Goal: Task Accomplishment & Management: Manage account settings

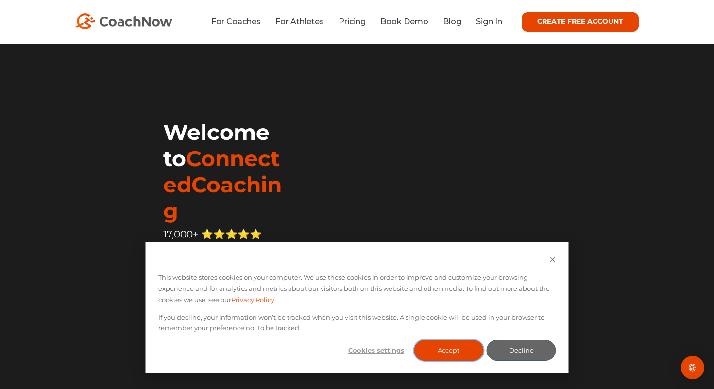
click at [453, 357] on button "Accept" at bounding box center [448, 350] width 69 height 21
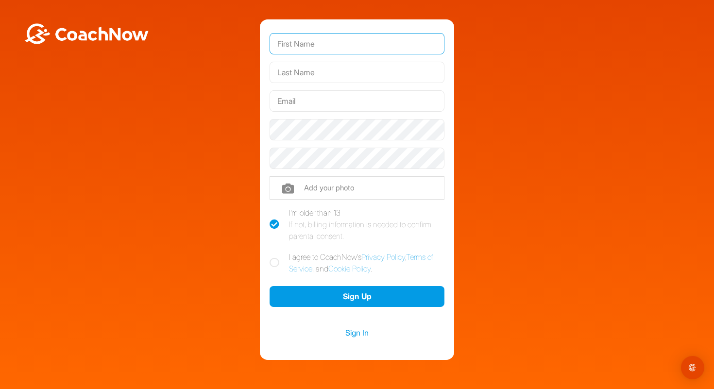
click at [324, 40] on input "text" at bounding box center [356, 43] width 175 height 21
type input "Ben"
type input "Wilkinson"
type input "ben@volleyiq.com"
click at [275, 266] on icon at bounding box center [274, 263] width 10 height 10
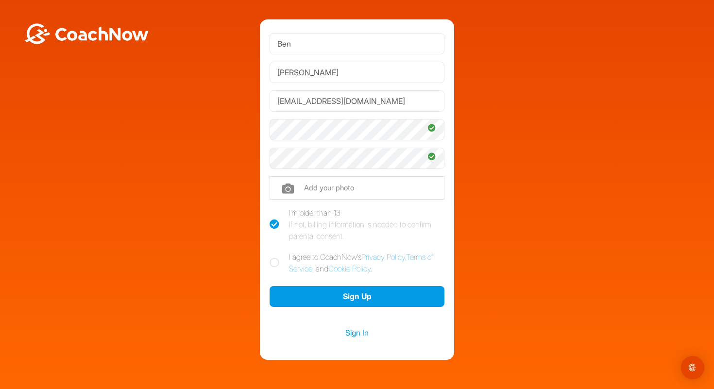
click at [275, 257] on input "I agree to CoachNow's Privacy Policy , Terms of Service , and Cookie Policy ." at bounding box center [272, 254] width 6 height 6
checkbox input "true"
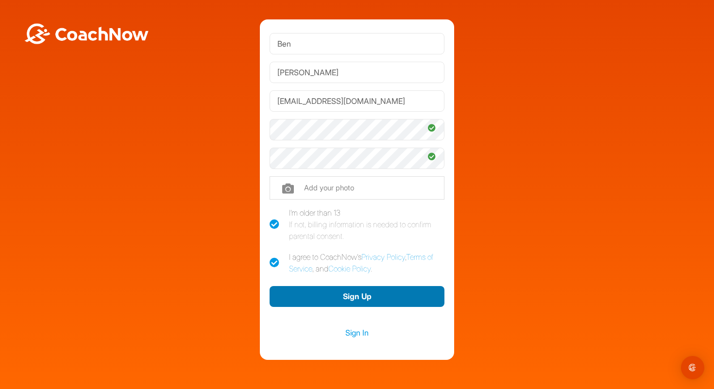
click at [350, 294] on button "Sign Up" at bounding box center [356, 296] width 175 height 21
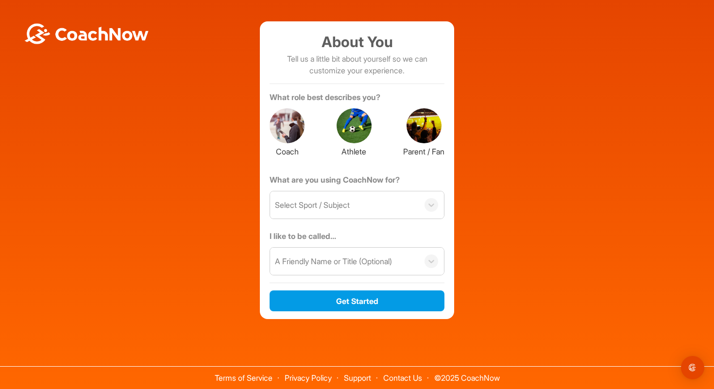
click at [296, 130] on div at bounding box center [286, 125] width 35 height 35
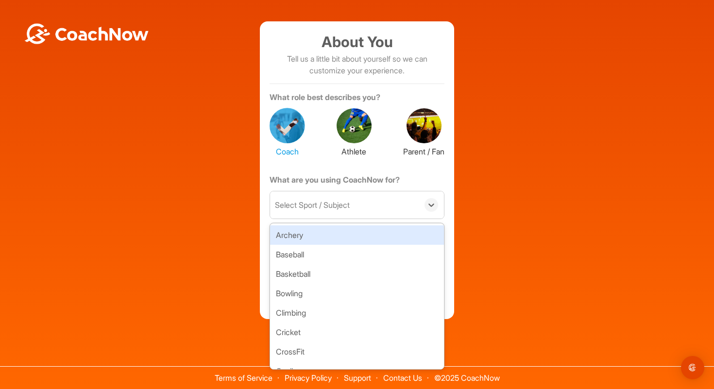
click at [324, 203] on div "Select Sport / Subject" at bounding box center [312, 205] width 75 height 12
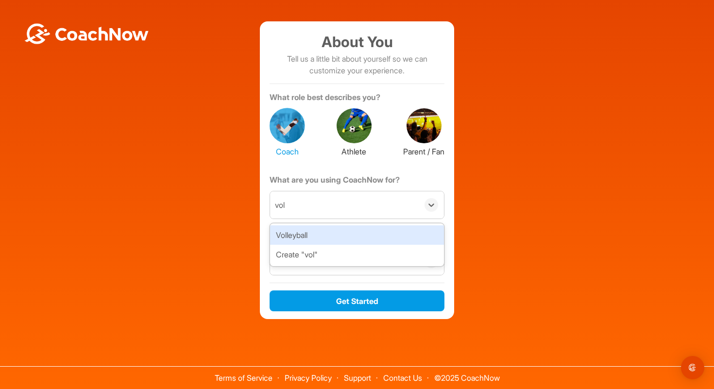
type input "voll"
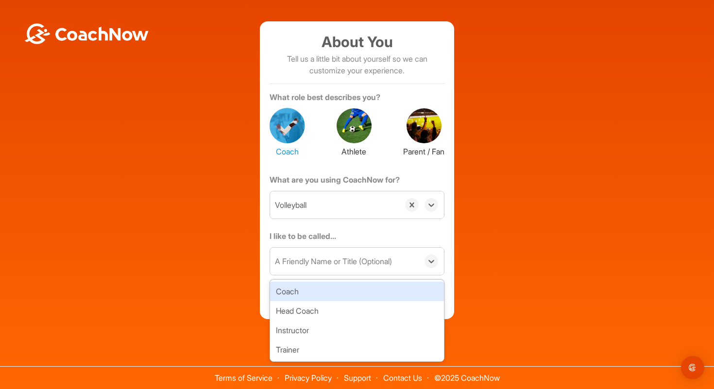
click at [312, 253] on div "A Friendly Name or Title (Optional)" at bounding box center [344, 261] width 149 height 27
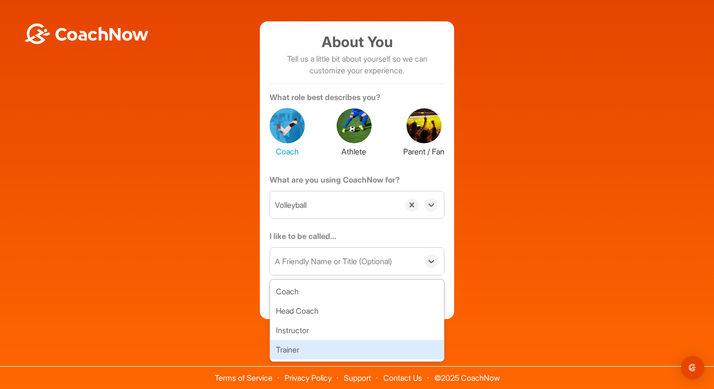
click at [304, 346] on div "Trainer" at bounding box center [357, 349] width 174 height 19
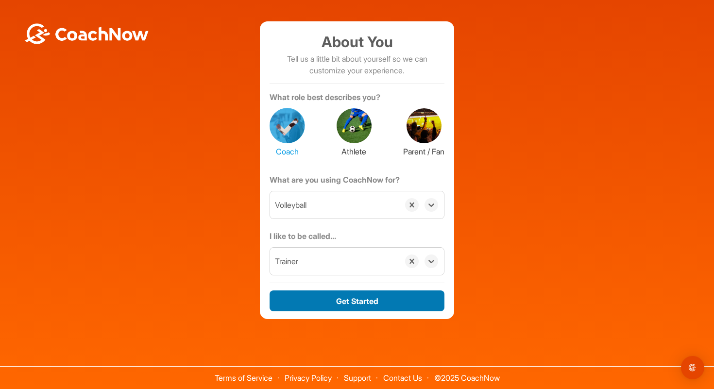
click at [378, 300] on button "Get Started" at bounding box center [356, 300] width 175 height 21
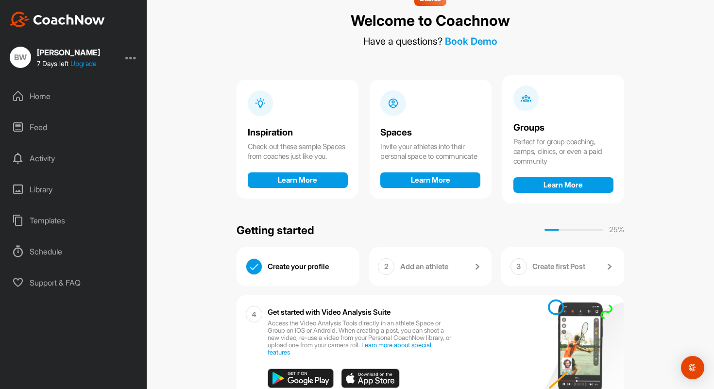
scroll to position [60, 0]
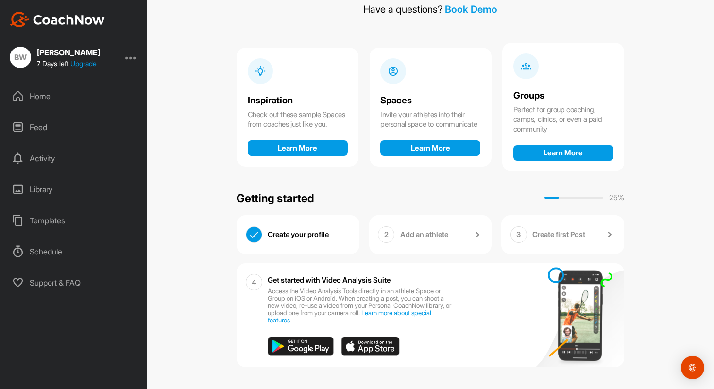
click at [431, 230] on p "Add an athlete" at bounding box center [424, 235] width 48 height 10
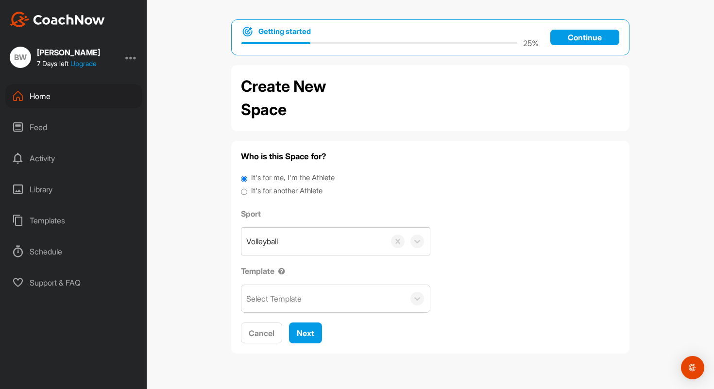
click at [275, 305] on div "Select Template" at bounding box center [322, 298] width 163 height 27
click at [403, 166] on div "Who is this Space for? It's for me, I'm the Athlete It's for another Athlete Sp…" at bounding box center [430, 247] width 379 height 193
click at [243, 194] on input "It's for another Athlete" at bounding box center [244, 191] width 6 height 13
radio input "true"
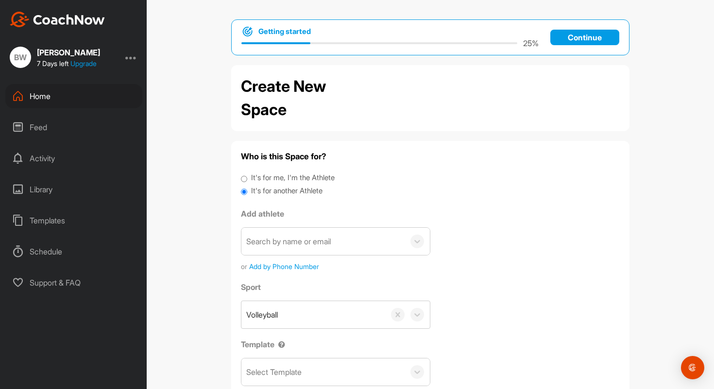
click at [244, 180] on input "It's for me, I'm the Athlete" at bounding box center [244, 178] width 6 height 13
radio input "true"
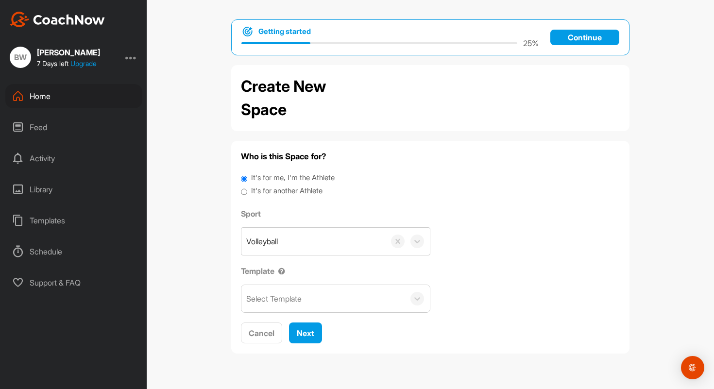
click at [245, 195] on input "It's for another Athlete" at bounding box center [244, 191] width 6 height 13
radio input "true"
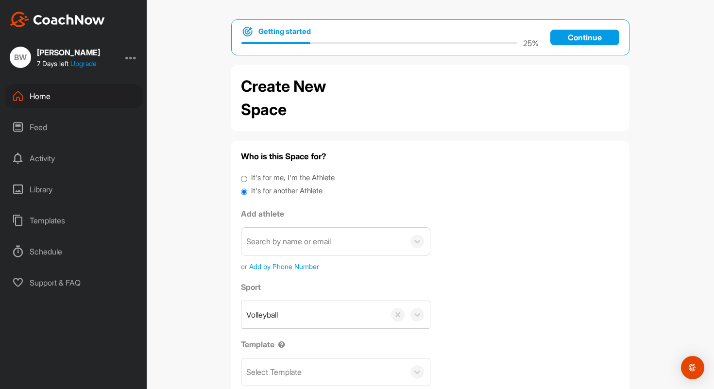
click at [42, 122] on div "Feed" at bounding box center [73, 127] width 137 height 24
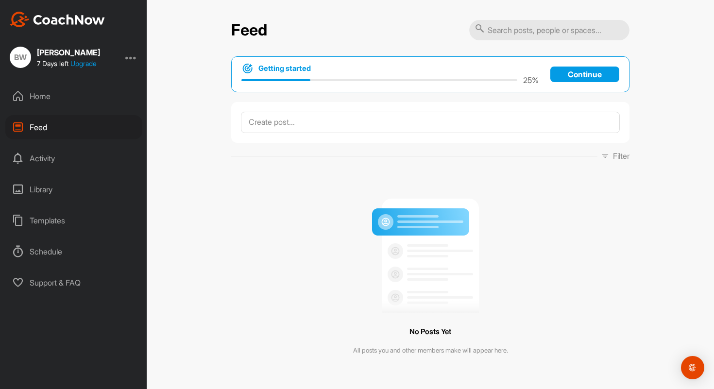
click at [38, 98] on div "Home" at bounding box center [73, 96] width 137 height 24
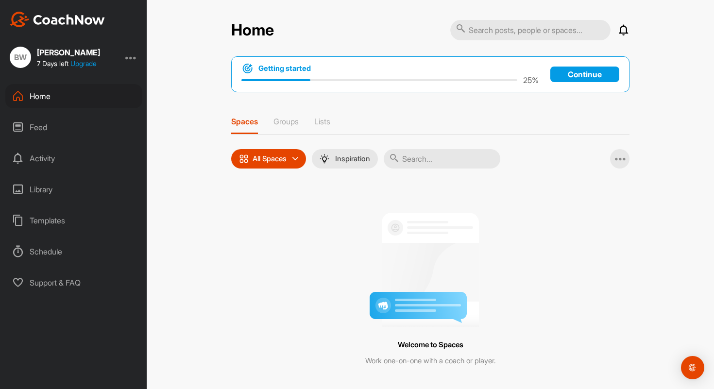
click at [294, 158] on div "All Spaces" at bounding box center [268, 158] width 75 height 19
click at [501, 35] on input "text" at bounding box center [530, 30] width 160 height 20
click at [34, 221] on div "Templates" at bounding box center [73, 220] width 137 height 24
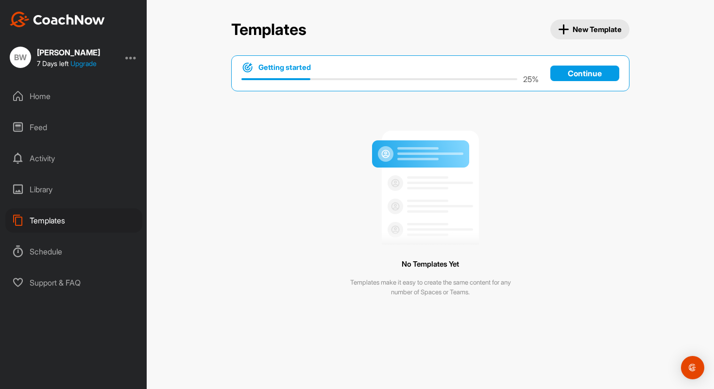
click at [32, 252] on div "Schedule" at bounding box center [73, 251] width 137 height 24
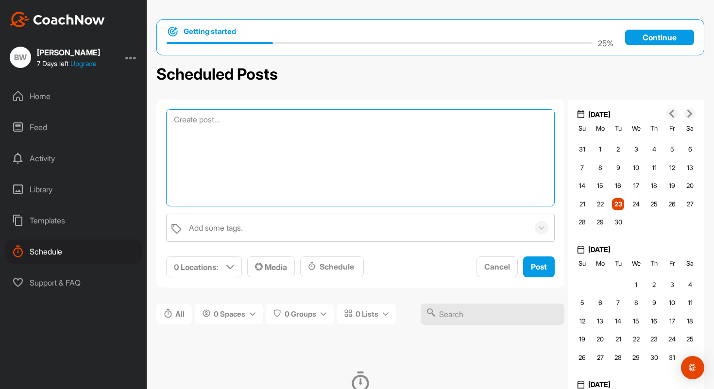
click at [214, 121] on textarea at bounding box center [360, 157] width 388 height 97
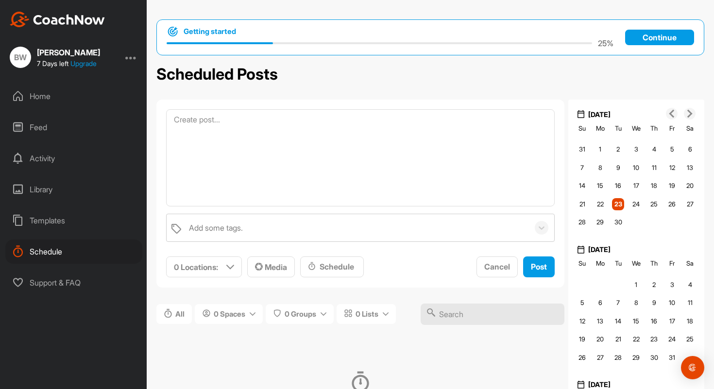
click at [291, 83] on div "Scheduled Posts" at bounding box center [430, 74] width 548 height 19
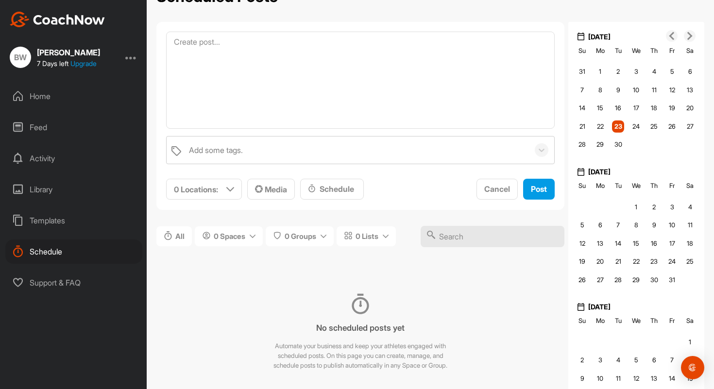
scroll to position [79, 0]
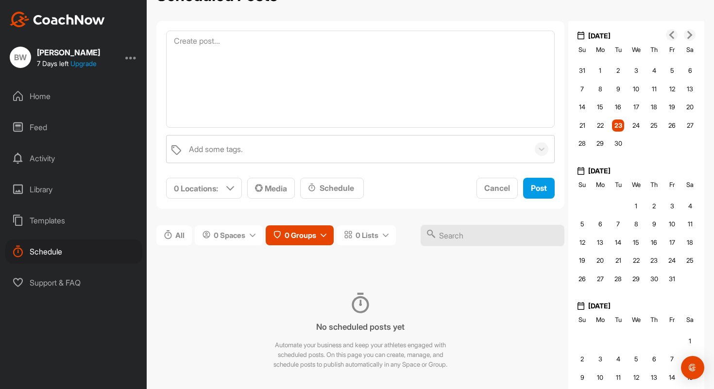
click at [324, 237] on icon at bounding box center [323, 236] width 6 height 6
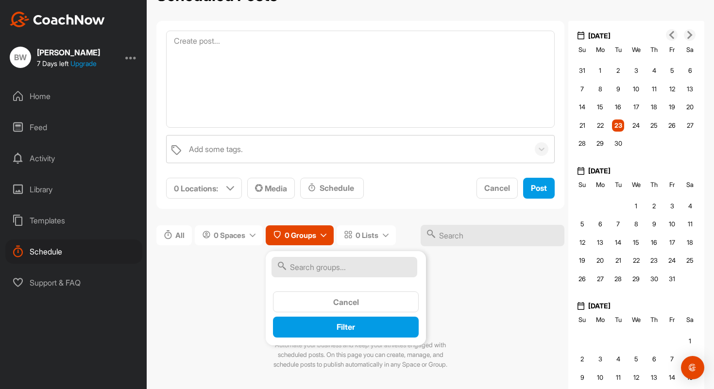
click at [423, 225] on div "All 0 Spaces 0 Groups Cancel Filter 0 Lists" at bounding box center [360, 235] width 408 height 21
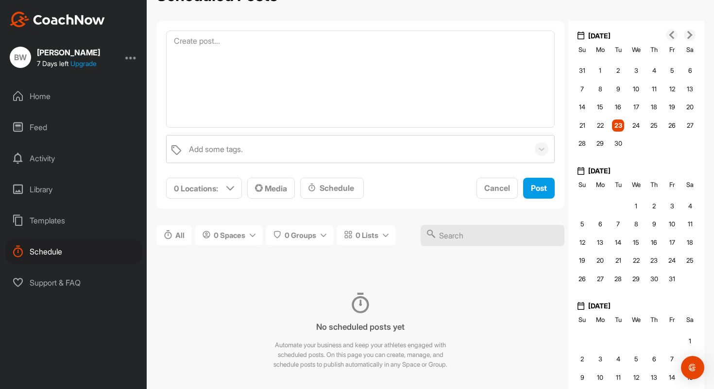
click at [29, 58] on div "BW" at bounding box center [20, 57] width 21 height 21
click at [31, 98] on div "Home" at bounding box center [73, 96] width 137 height 24
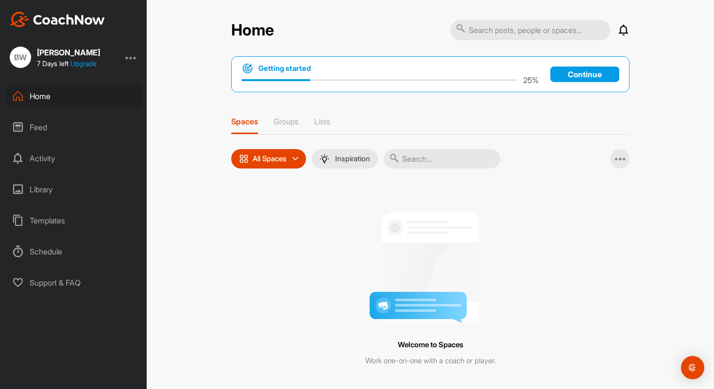
click at [277, 77] on div "25 %" at bounding box center [389, 80] width 297 height 12
click at [593, 81] on p "Continue" at bounding box center [584, 75] width 69 height 16
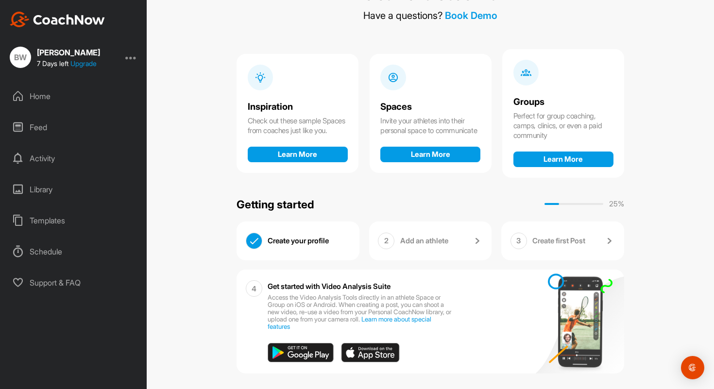
scroll to position [56, 0]
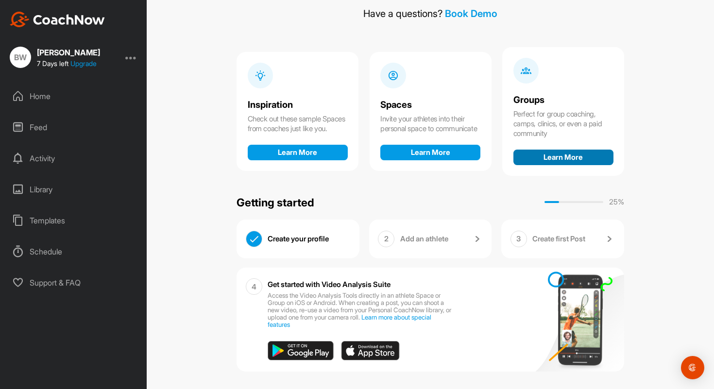
click at [560, 154] on button "Learn More" at bounding box center [563, 158] width 100 height 16
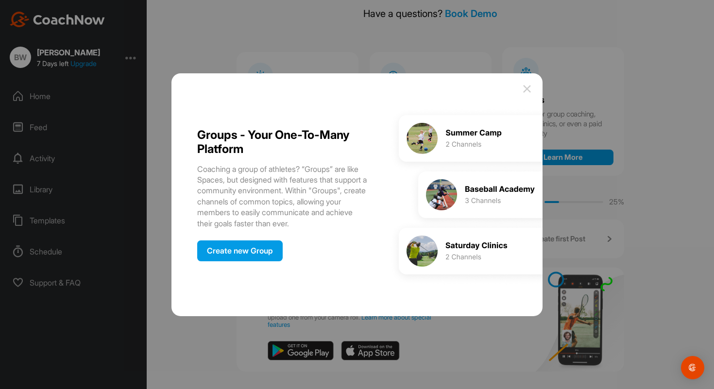
click at [527, 87] on img at bounding box center [527, 89] width 12 height 12
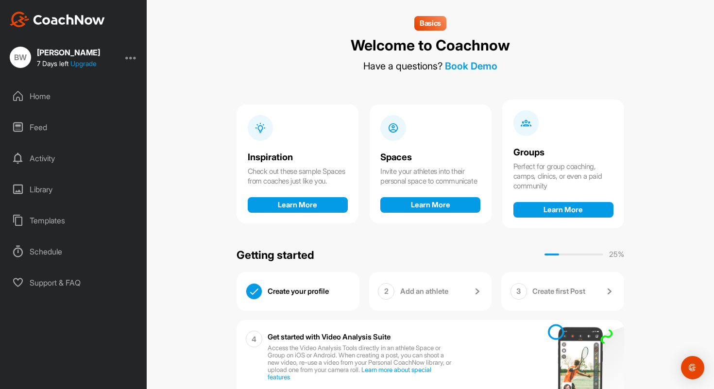
scroll to position [0, 0]
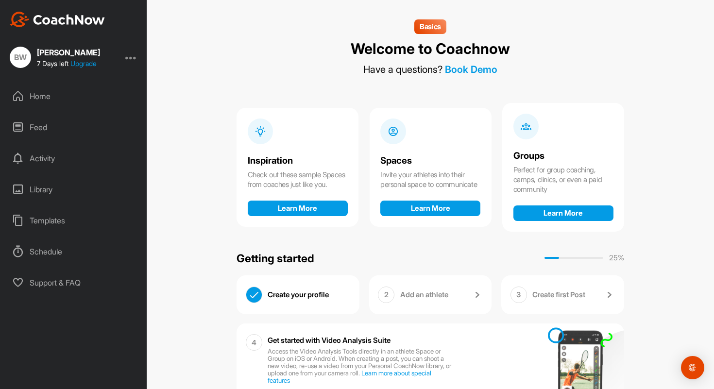
click at [425, 299] on p "Add an athlete" at bounding box center [424, 295] width 48 height 10
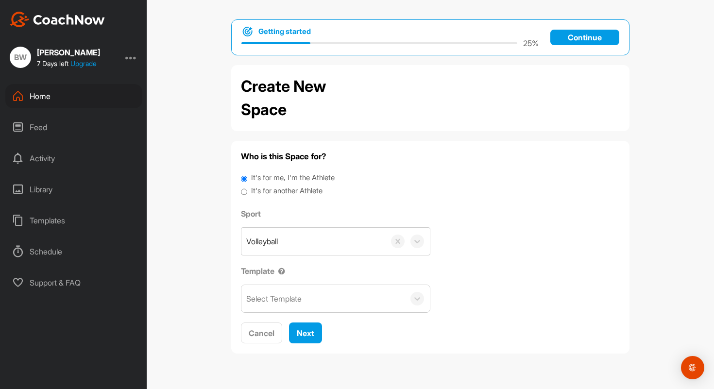
click at [274, 296] on div "Select Template" at bounding box center [273, 299] width 55 height 12
click at [308, 275] on label "Template" at bounding box center [335, 271] width 189 height 12
click at [302, 331] on span "Next" at bounding box center [305, 333] width 17 height 10
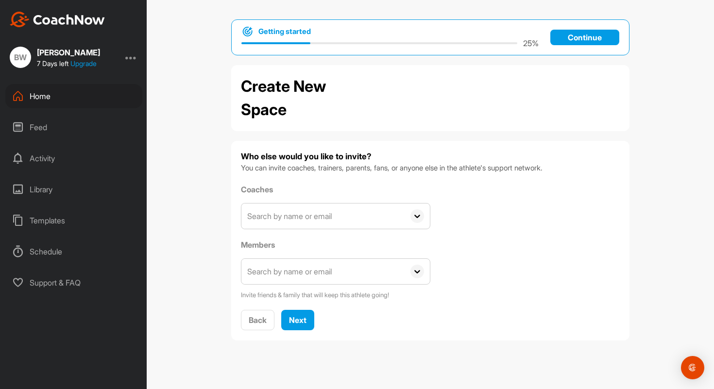
click at [312, 219] on input "text" at bounding box center [322, 215] width 163 height 25
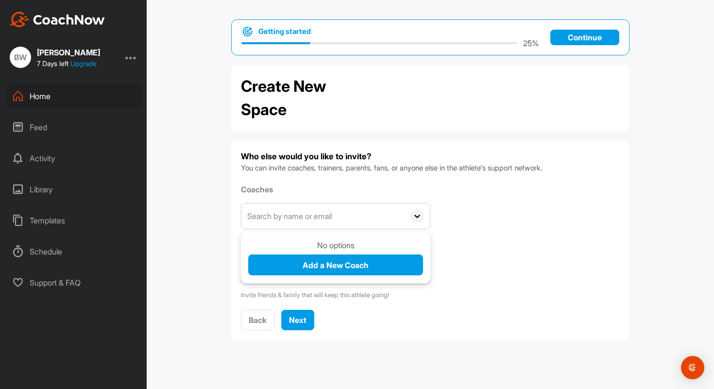
click at [375, 182] on div "Who else would you like to invite? You can invite coaches, trainers, parents, f…" at bounding box center [430, 241] width 379 height 180
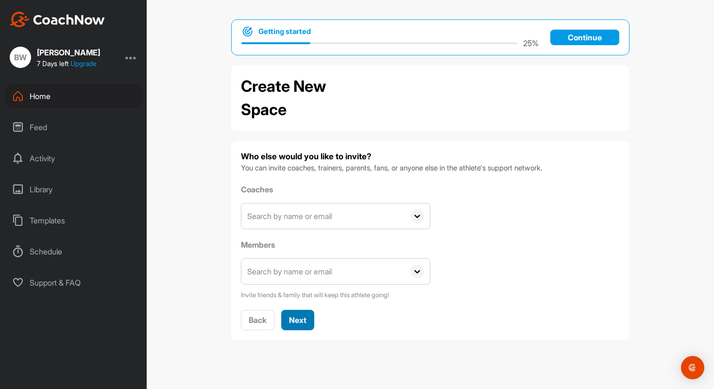
click at [294, 319] on span "Next" at bounding box center [297, 320] width 17 height 10
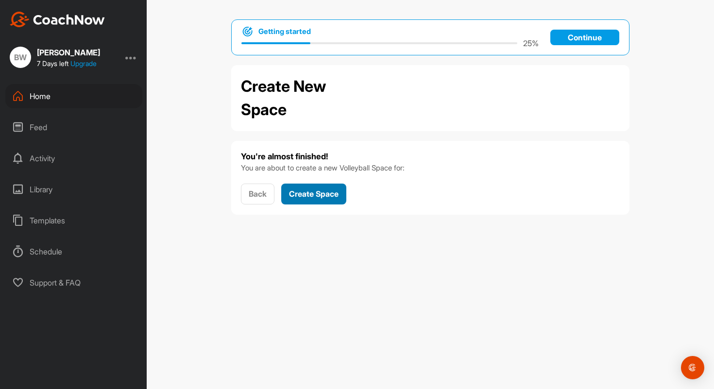
click at [305, 195] on span "Create Space" at bounding box center [314, 194] width 50 height 10
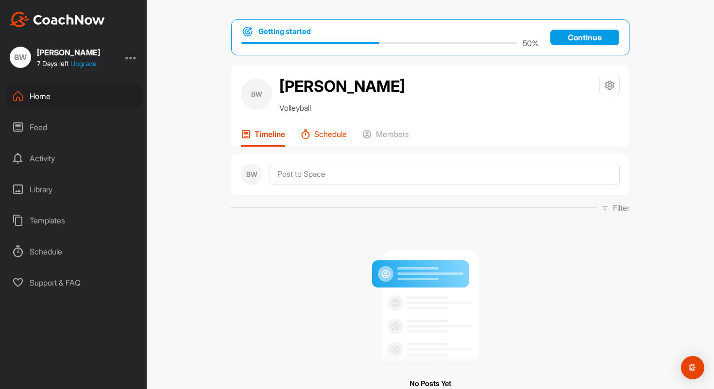
click at [320, 135] on p "Schedule" at bounding box center [330, 134] width 33 height 10
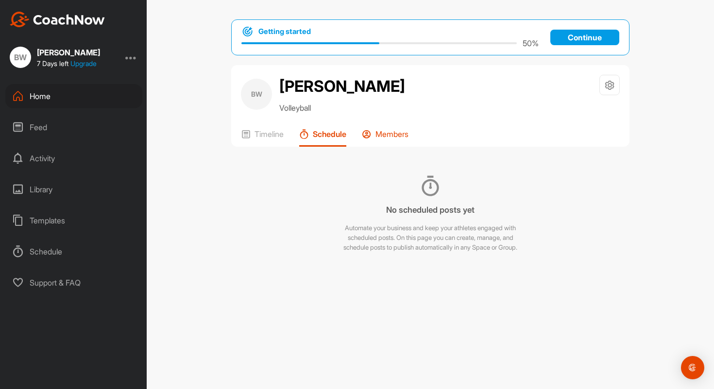
click at [378, 137] on p "Members" at bounding box center [391, 134] width 33 height 10
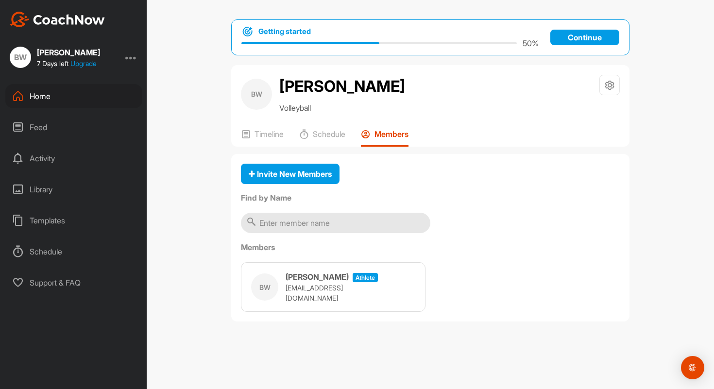
click at [321, 287] on p "[EMAIL_ADDRESS][DOMAIN_NAME]" at bounding box center [334, 293] width 97 height 20
click at [269, 135] on p "Timeline" at bounding box center [268, 134] width 29 height 10
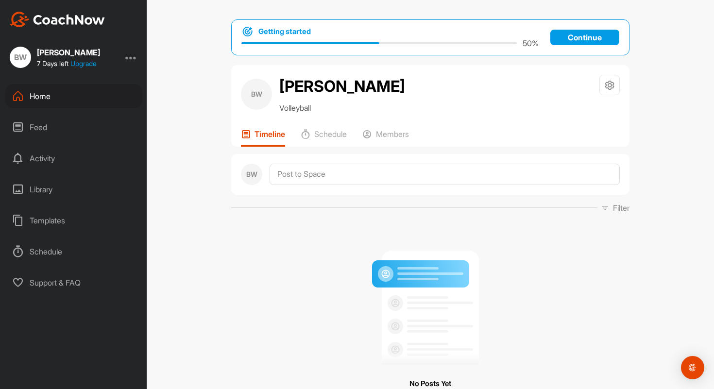
click at [603, 38] on p "Continue" at bounding box center [584, 38] width 69 height 16
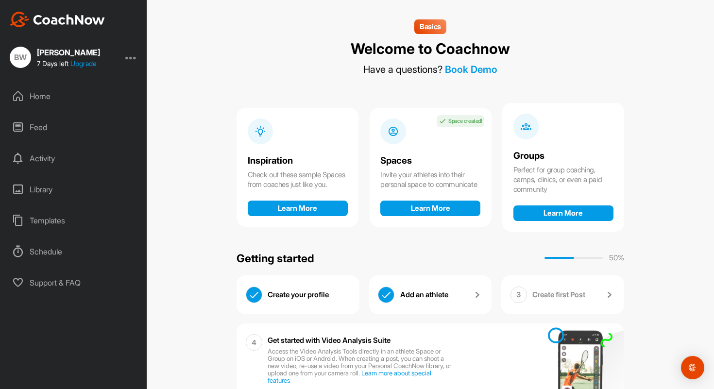
click at [555, 294] on p "Create first Post" at bounding box center [558, 295] width 53 height 10
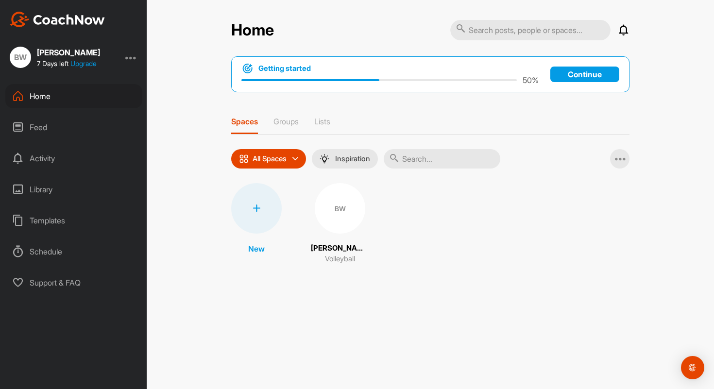
click at [326, 206] on div "BW" at bounding box center [340, 208] width 50 height 50
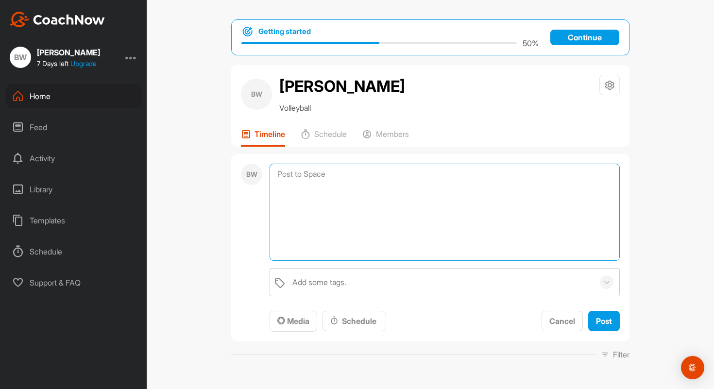
click at [320, 168] on textarea at bounding box center [444, 212] width 350 height 97
type textarea "HELLO"
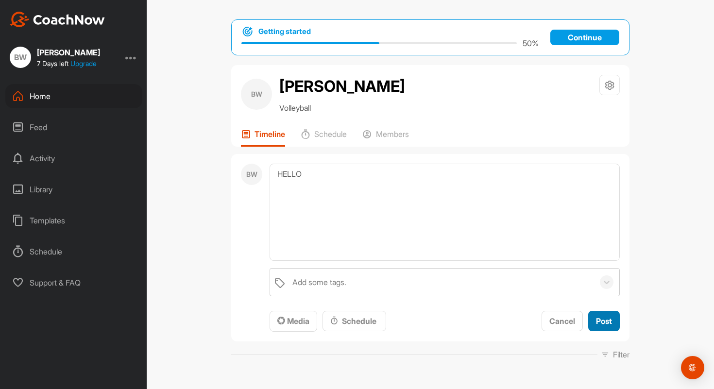
click at [602, 318] on span "Post" at bounding box center [604, 321] width 16 height 10
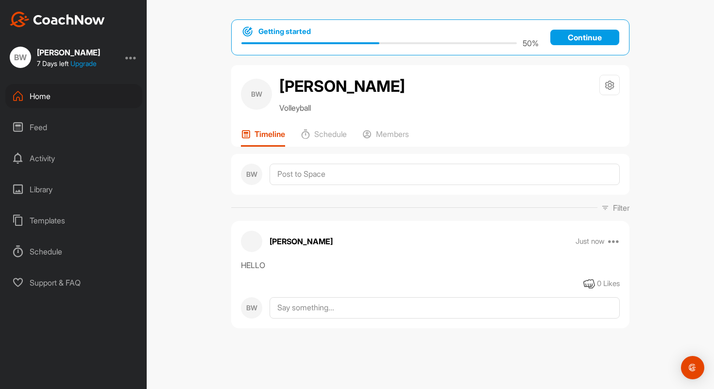
click at [584, 38] on p "Continue" at bounding box center [584, 38] width 69 height 16
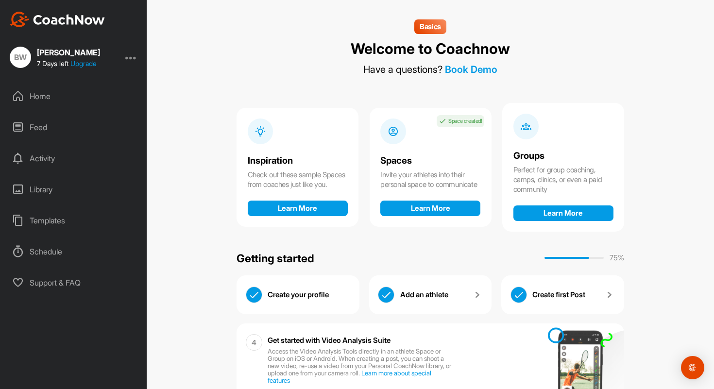
scroll to position [60, 0]
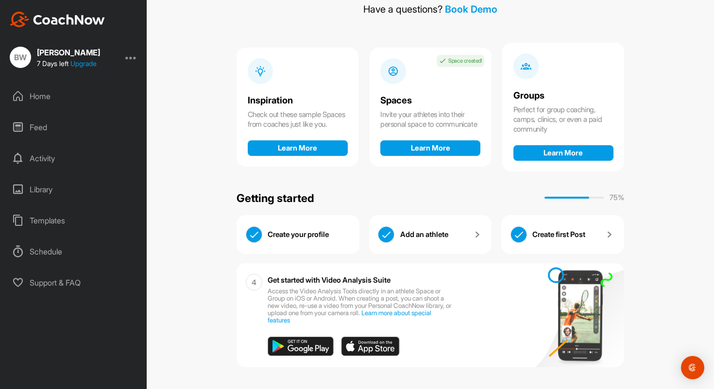
click at [256, 286] on div "4" at bounding box center [254, 282] width 17 height 17
click at [320, 286] on div "Get started with Video Analysis Suite Access the Video Analysis Tools directly …" at bounding box center [441, 315] width 346 height 82
click at [359, 349] on img at bounding box center [370, 345] width 59 height 19
click at [600, 231] on link "Create first Post" at bounding box center [573, 234] width 83 height 17
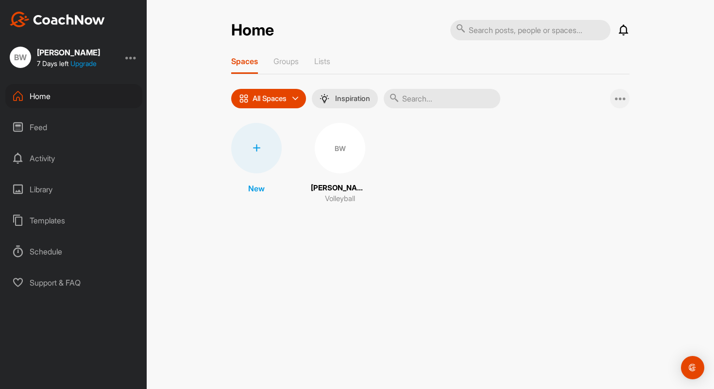
click at [623, 98] on icon at bounding box center [621, 99] width 12 height 12
click at [607, 217] on div "Home Notifications Invitations No Notifications View All Spaces Groups Lists Al…" at bounding box center [430, 120] width 418 height 202
click at [50, 98] on div "Home" at bounding box center [73, 96] width 137 height 24
click at [22, 128] on icon at bounding box center [18, 127] width 12 height 12
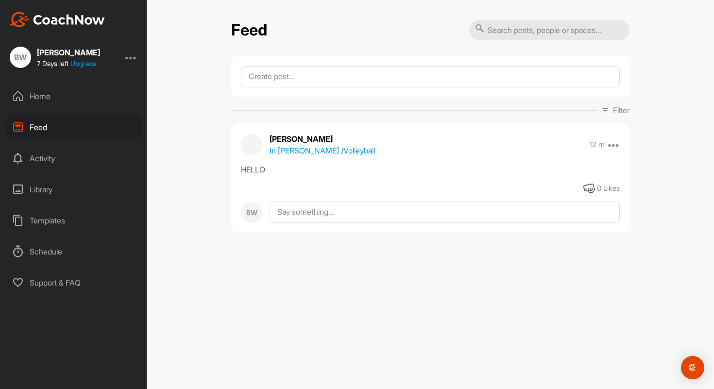
click at [22, 157] on icon at bounding box center [18, 158] width 12 height 12
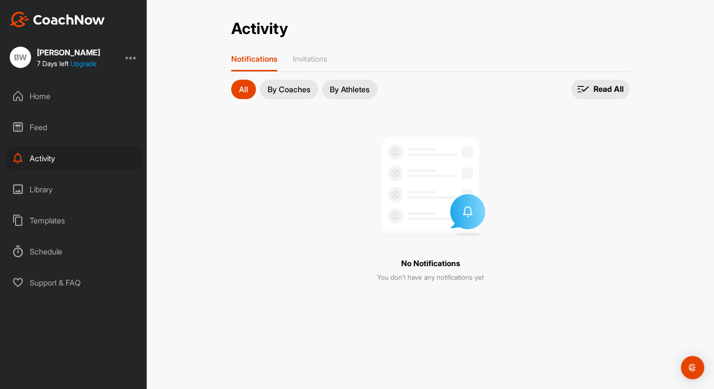
click at [21, 186] on icon at bounding box center [18, 190] width 12 height 12
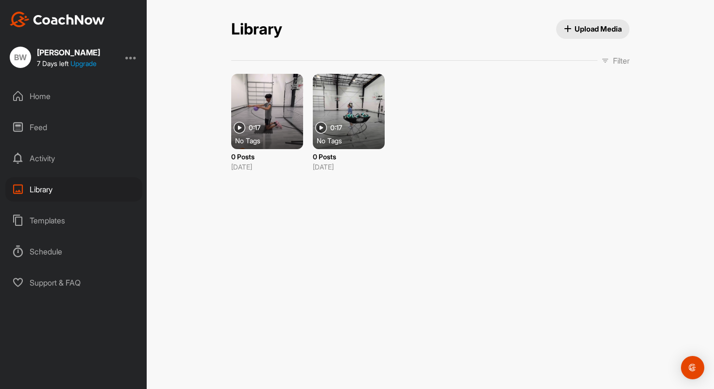
click at [25, 221] on div "Templates" at bounding box center [73, 220] width 137 height 24
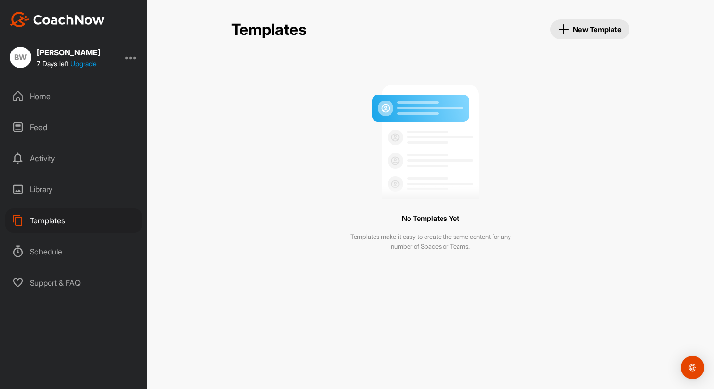
click at [570, 33] on span "New Template" at bounding box center [590, 29] width 64 height 11
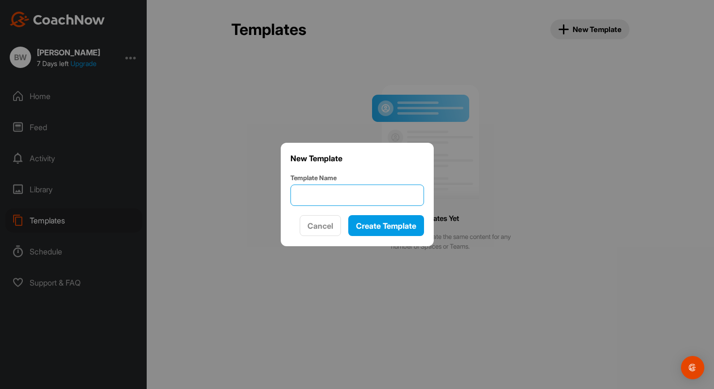
click at [358, 194] on input "Template Name" at bounding box center [357, 195] width 134 height 21
click at [308, 235] on button "Cancel" at bounding box center [320, 225] width 41 height 21
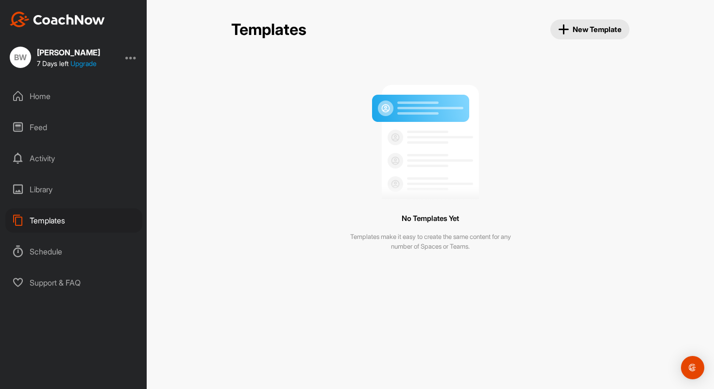
click at [39, 255] on div "Schedule" at bounding box center [73, 251] width 137 height 24
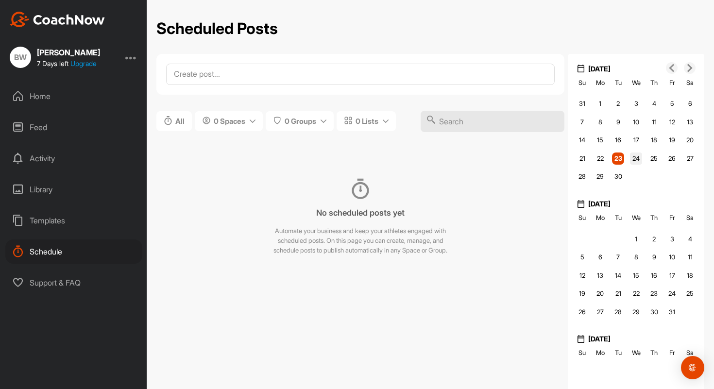
click at [635, 161] on span "24" at bounding box center [635, 158] width 7 height 8
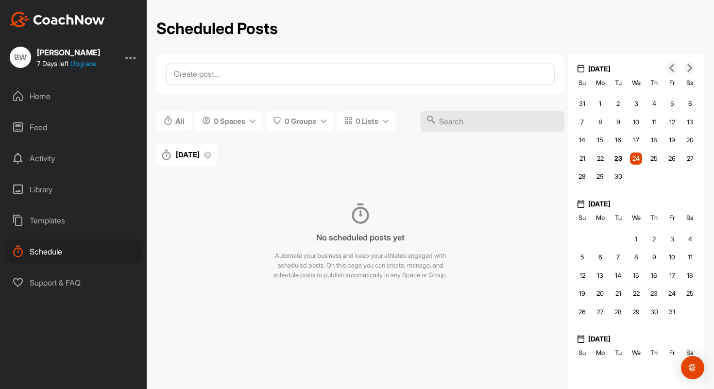
click at [39, 101] on div "Home" at bounding box center [73, 96] width 137 height 24
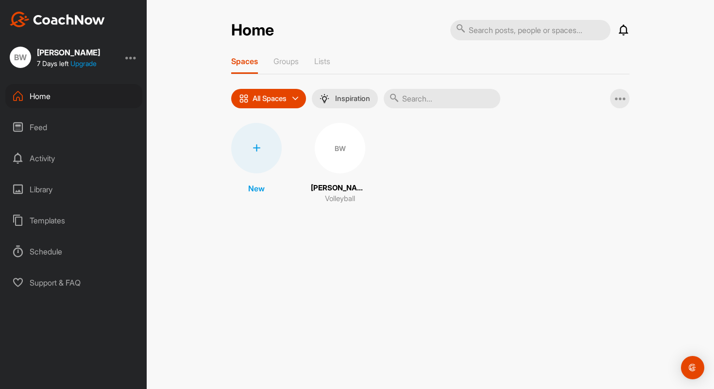
click at [39, 101] on div "Home" at bounding box center [73, 96] width 137 height 24
click at [290, 65] on p "Groups" at bounding box center [285, 61] width 25 height 10
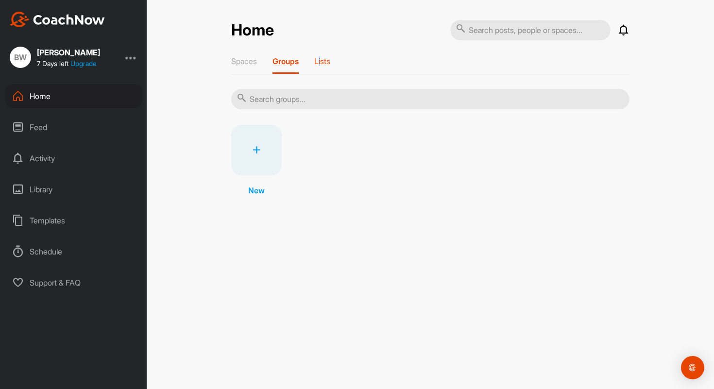
click at [321, 61] on p "Lists" at bounding box center [322, 61] width 16 height 10
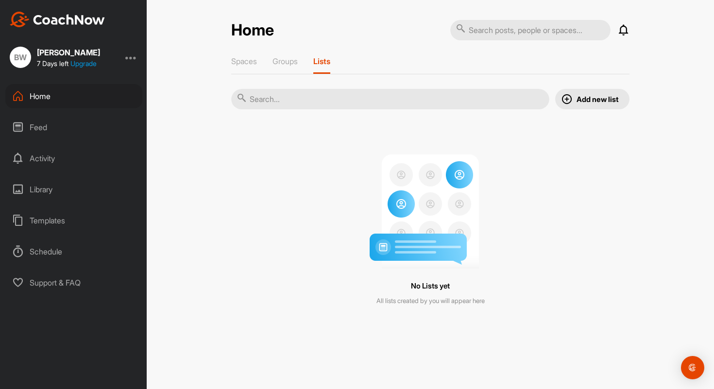
click at [261, 67] on div "Spaces Groups Lists" at bounding box center [430, 65] width 398 height 18
click at [250, 64] on p "Spaces" at bounding box center [244, 61] width 26 height 10
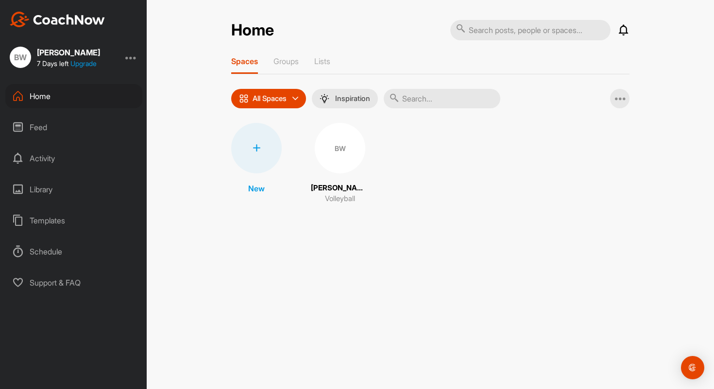
click at [39, 90] on div "Home" at bounding box center [73, 96] width 137 height 24
click at [38, 125] on div "Feed" at bounding box center [73, 127] width 137 height 24
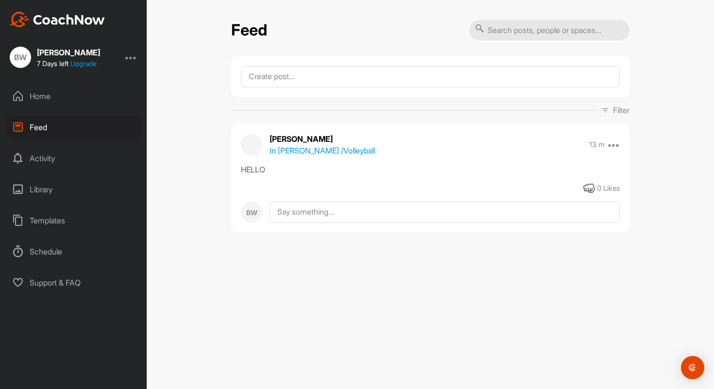
click at [41, 92] on div "Home" at bounding box center [73, 96] width 137 height 24
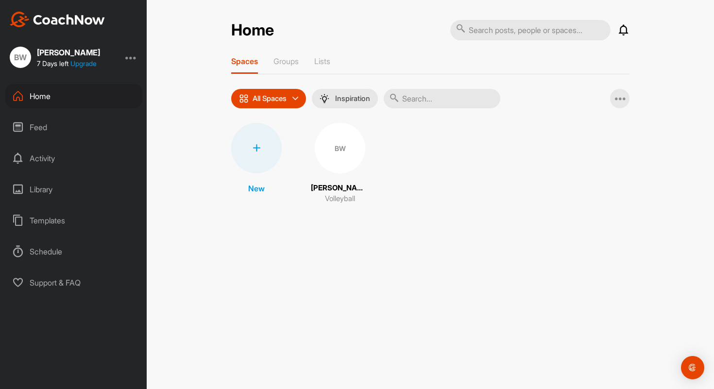
click at [326, 144] on div "BW" at bounding box center [340, 148] width 50 height 50
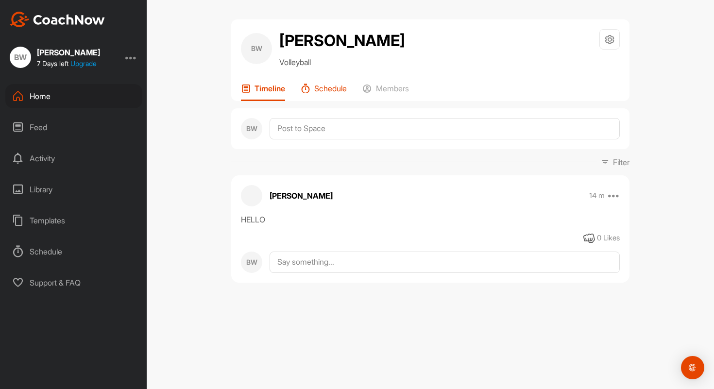
click at [329, 89] on p "Schedule" at bounding box center [330, 89] width 33 height 10
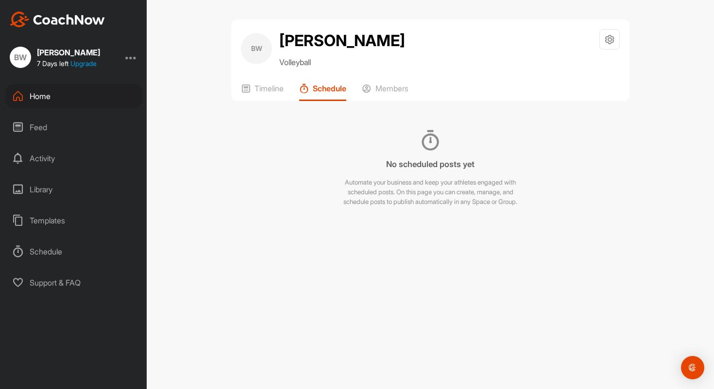
click at [259, 46] on div "BW" at bounding box center [256, 48] width 31 height 31
click at [289, 62] on p "Volleyball" at bounding box center [342, 62] width 126 height 12
click at [295, 42] on h2 "[PERSON_NAME]" at bounding box center [342, 40] width 126 height 23
click at [610, 39] on icon at bounding box center [609, 39] width 11 height 11
click at [647, 167] on div "BW [PERSON_NAME] Volleyball Space Settings Your Notifications Timeline Schedule…" at bounding box center [430, 194] width 567 height 389
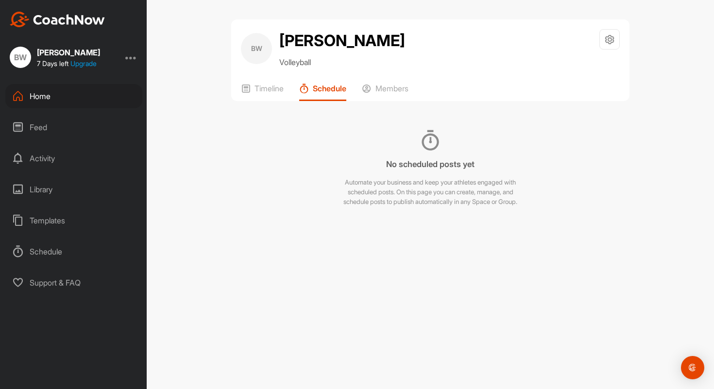
click at [57, 17] on img at bounding box center [57, 20] width 95 height 16
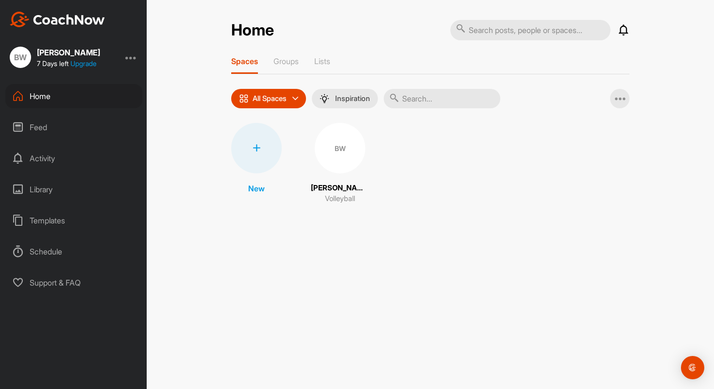
click at [57, 17] on img at bounding box center [57, 20] width 95 height 16
click at [36, 129] on div "Feed" at bounding box center [73, 127] width 137 height 24
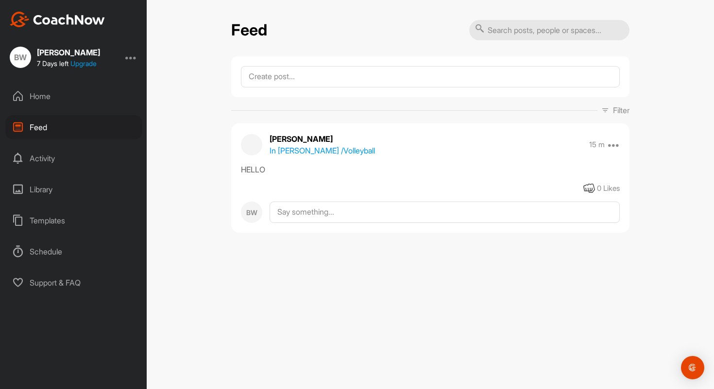
click at [48, 58] on div "[PERSON_NAME] 7 Days left Upgrade" at bounding box center [68, 58] width 63 height 20
click at [20, 62] on div "BW" at bounding box center [20, 57] width 21 height 21
click at [130, 63] on div "BW [PERSON_NAME] 7 Days left Upgrade" at bounding box center [73, 57] width 147 height 21
click at [132, 60] on div at bounding box center [131, 57] width 12 height 12
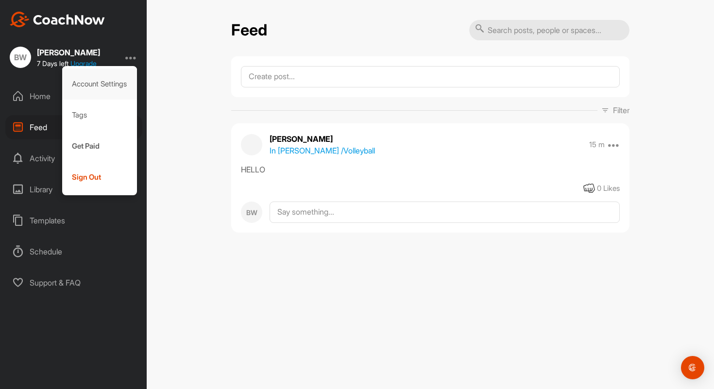
click at [120, 84] on div "Account Settings" at bounding box center [99, 83] width 75 height 31
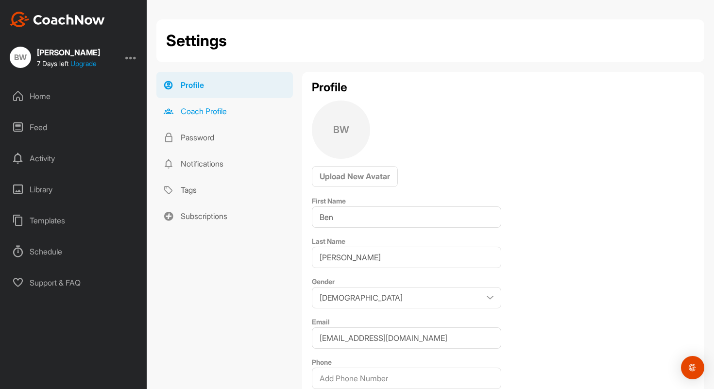
click at [205, 111] on link "Coach Profile" at bounding box center [224, 111] width 136 height 26
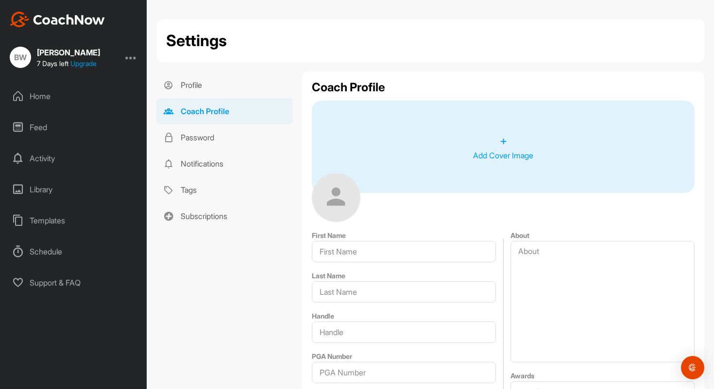
type input "Ben"
type input "[PERSON_NAME]"
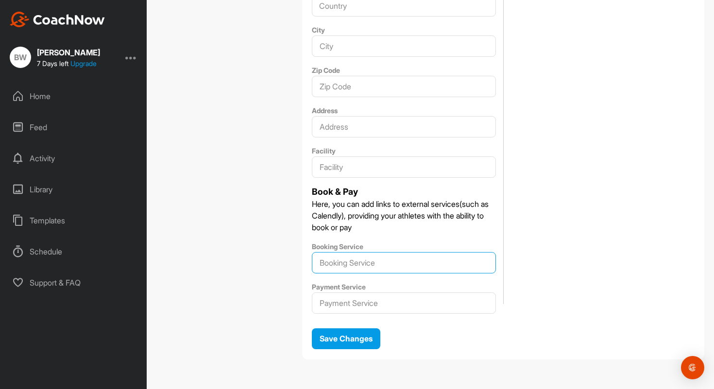
click at [420, 272] on input "Booking Service" at bounding box center [404, 262] width 184 height 21
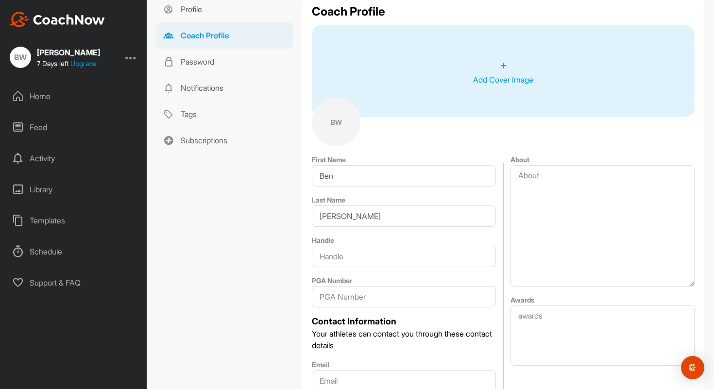
scroll to position [0, 0]
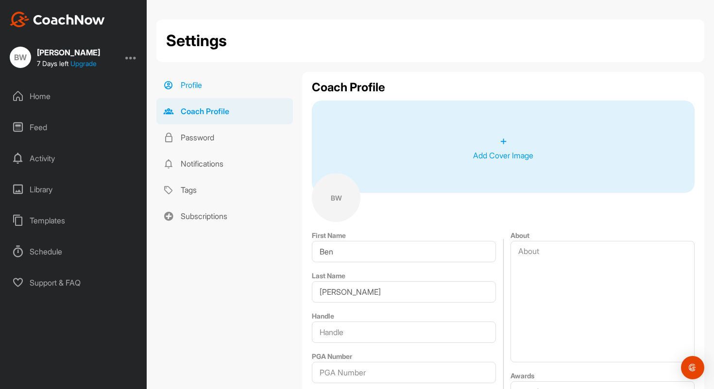
click at [195, 85] on link "Profile" at bounding box center [224, 85] width 136 height 26
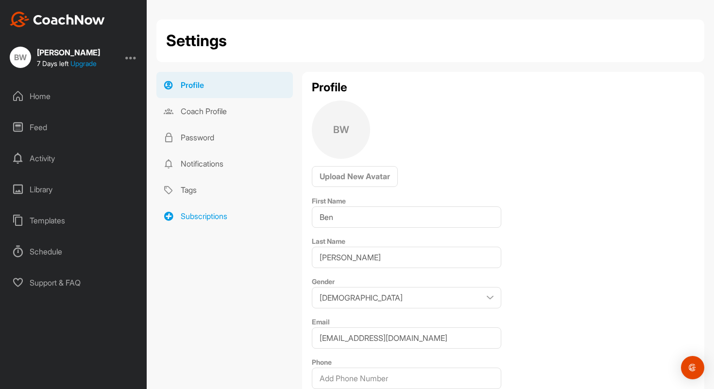
click at [190, 218] on link "Subscriptions" at bounding box center [224, 216] width 136 height 26
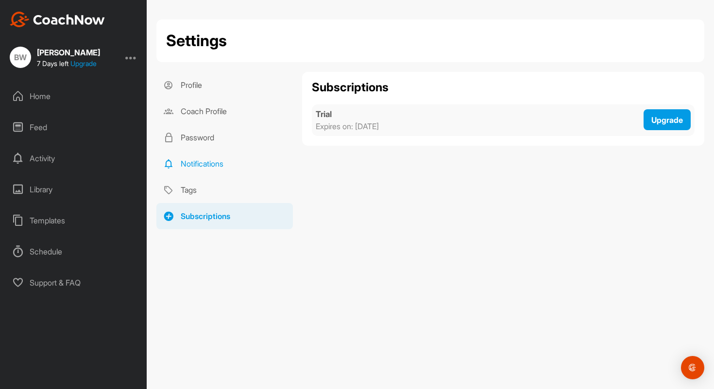
click at [195, 158] on link "Notifications" at bounding box center [224, 164] width 136 height 26
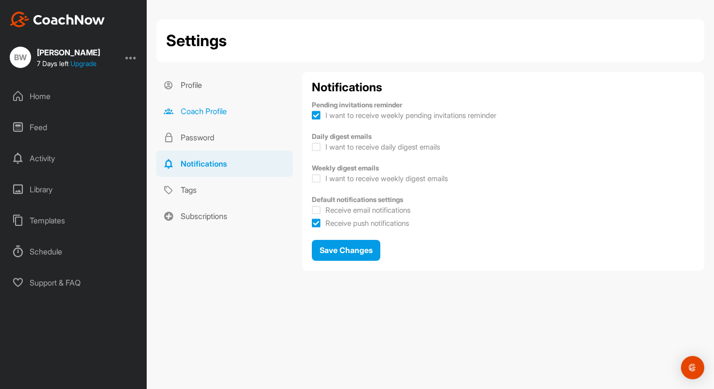
click at [193, 124] on link "Coach Profile" at bounding box center [224, 111] width 136 height 26
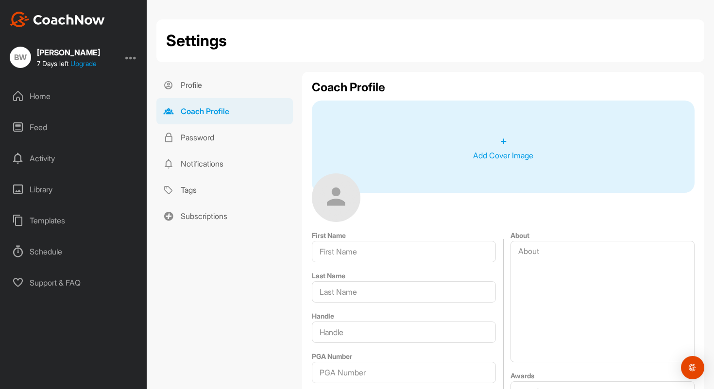
type input "Ben"
type input "[PERSON_NAME]"
